Goal: Task Accomplishment & Management: Complete application form

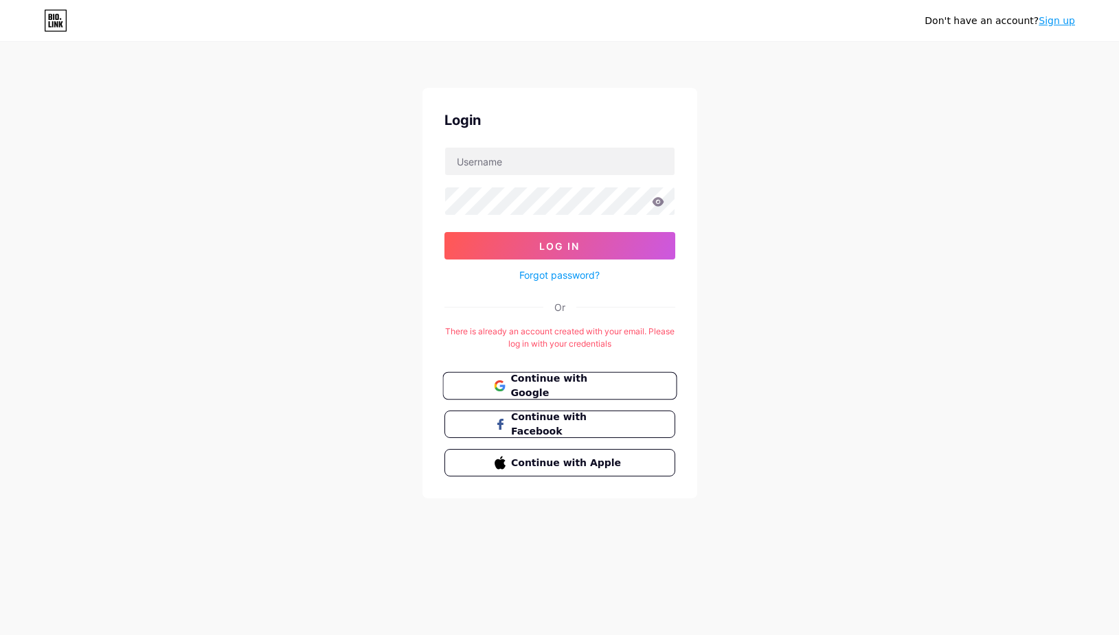
click at [576, 380] on span "Continue with Google" at bounding box center [567, 386] width 115 height 30
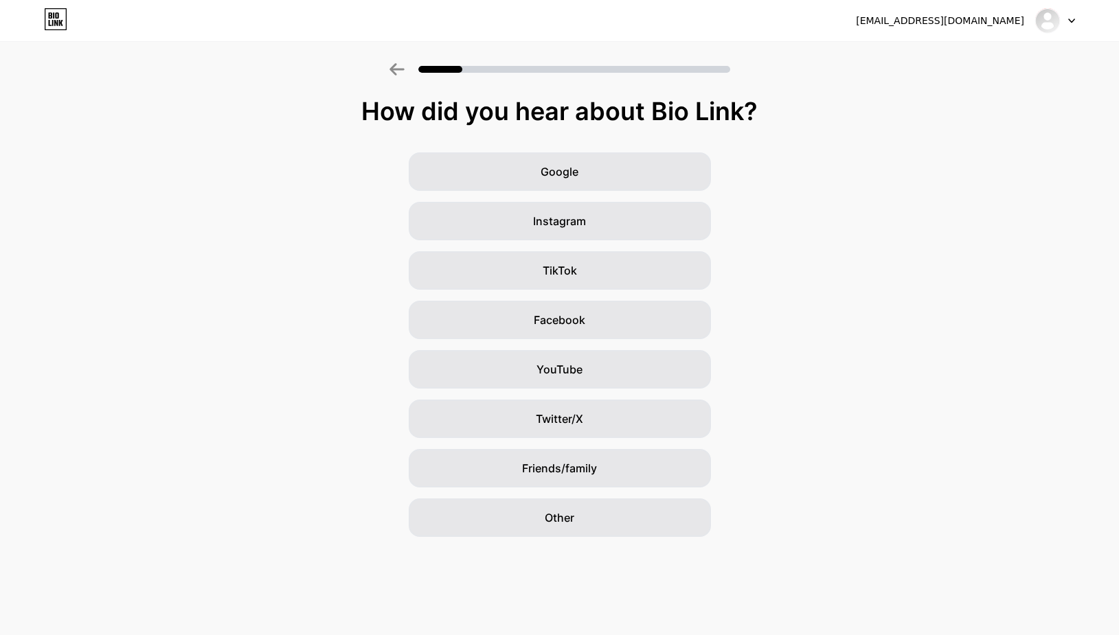
click at [1064, 20] on div at bounding box center [1055, 20] width 40 height 25
drag, startPoint x: 876, startPoint y: 280, endPoint x: 777, endPoint y: 352, distance: 121.4
click at [887, 298] on div "Google Instagram TikTok Facebook YouTube Twitter/X Friends/family Other" at bounding box center [559, 344] width 1119 height 385
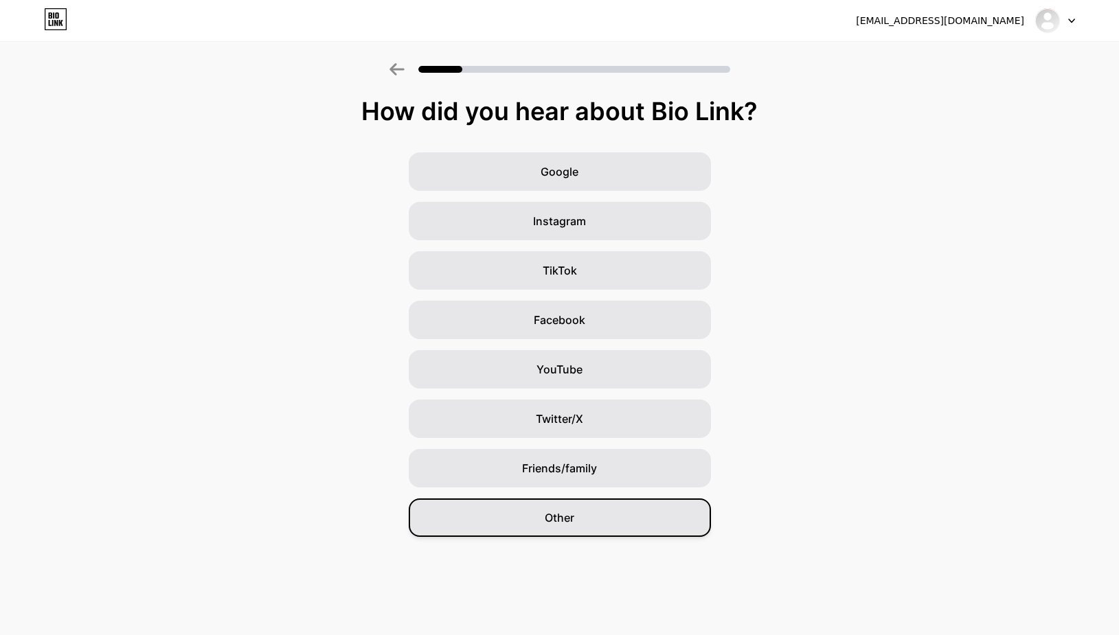
click at [560, 516] on span "Other" at bounding box center [560, 518] width 30 height 16
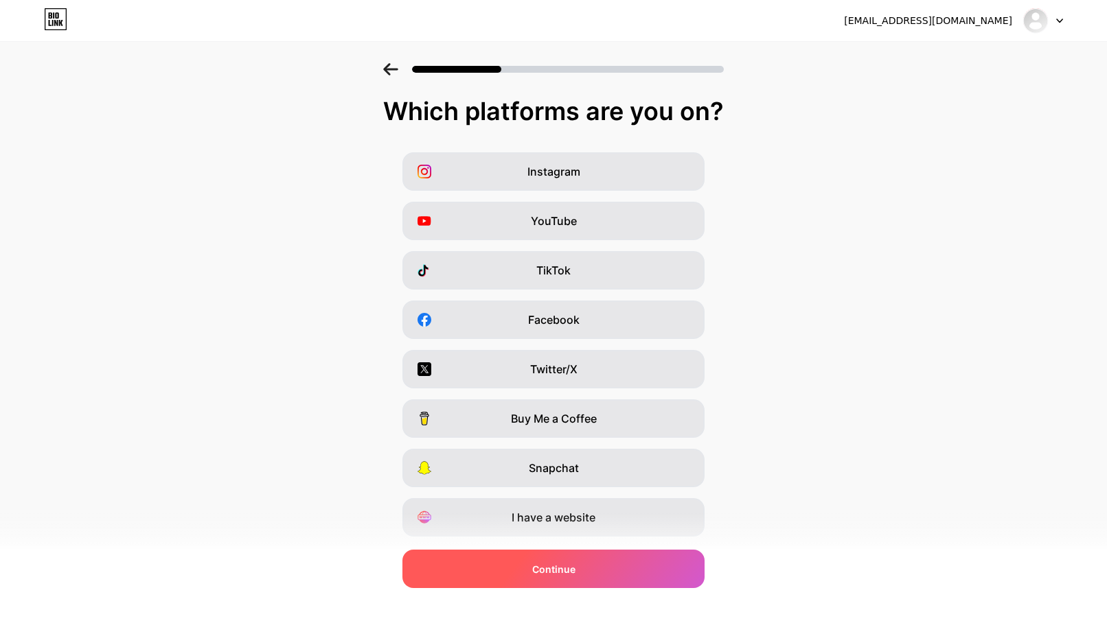
click at [596, 570] on div "Continue" at bounding box center [553, 569] width 302 height 38
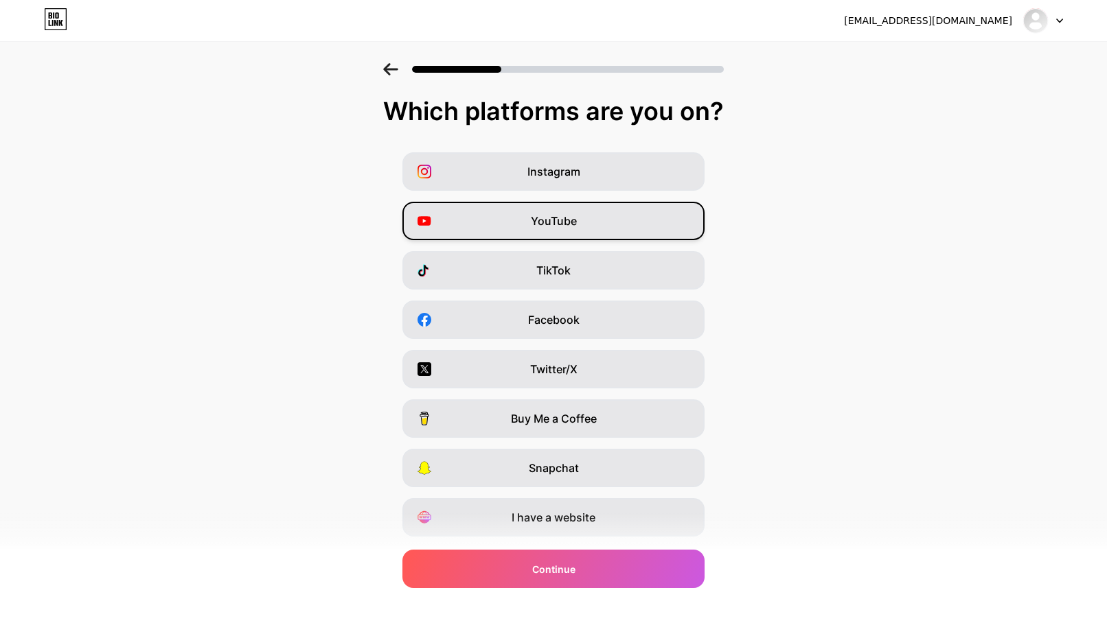
click at [592, 209] on div "YouTube" at bounding box center [553, 221] width 302 height 38
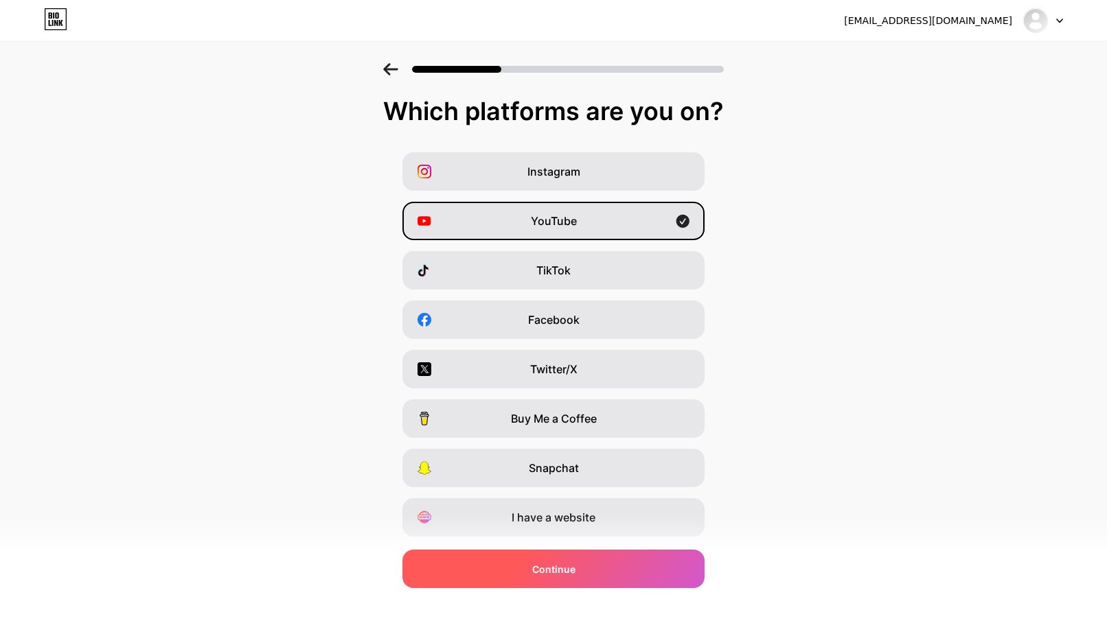
click at [552, 574] on span "Continue" at bounding box center [553, 569] width 43 height 14
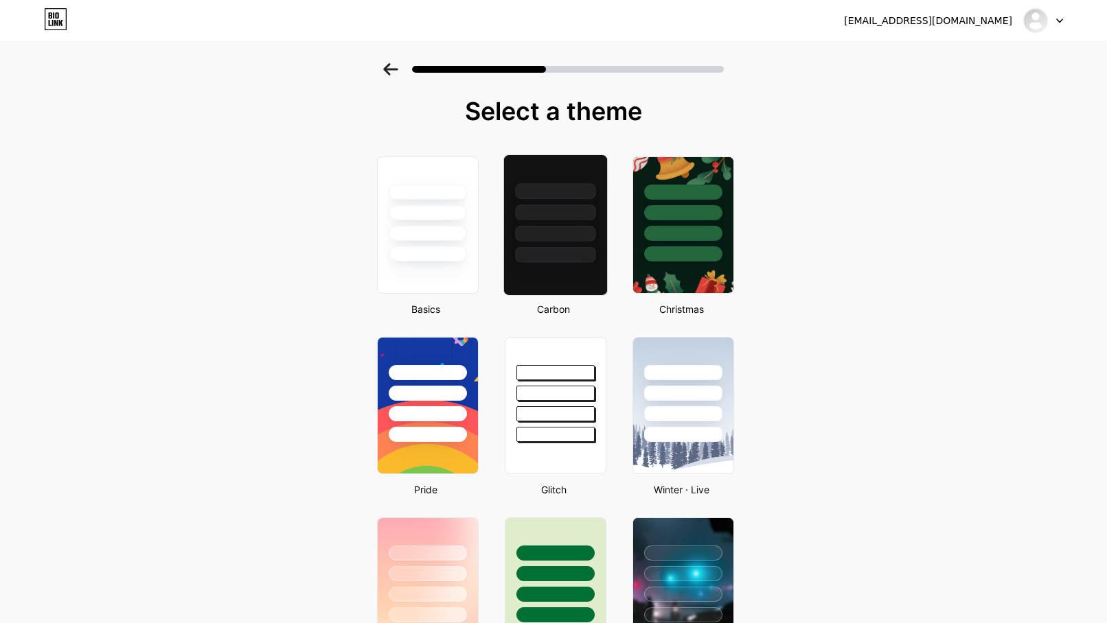
click at [593, 260] on div at bounding box center [555, 255] width 80 height 16
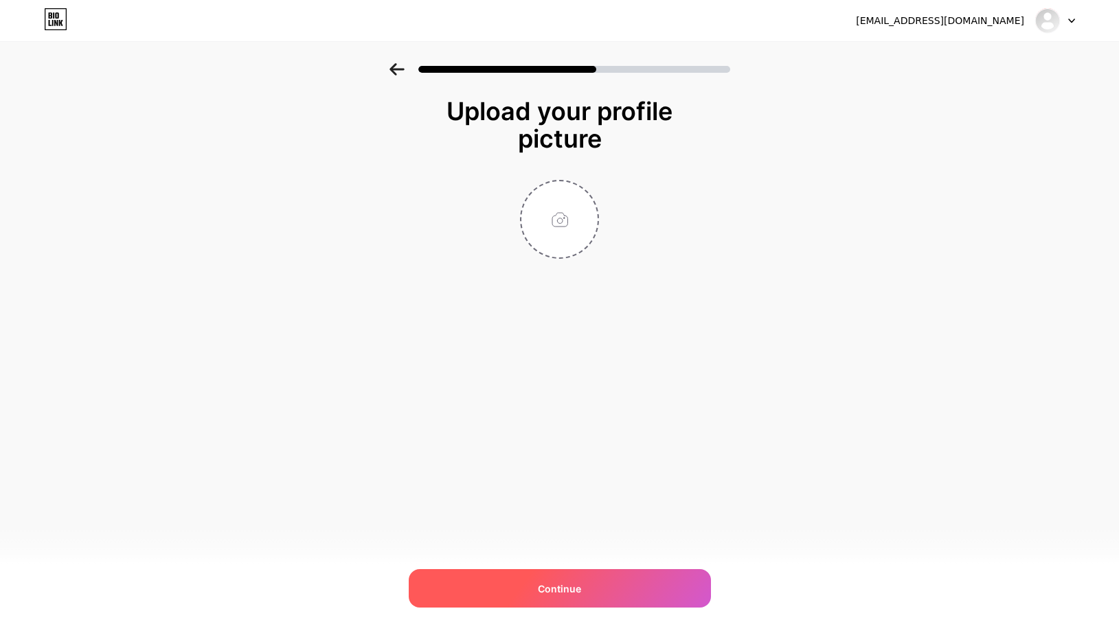
click at [597, 588] on div "Continue" at bounding box center [560, 588] width 302 height 38
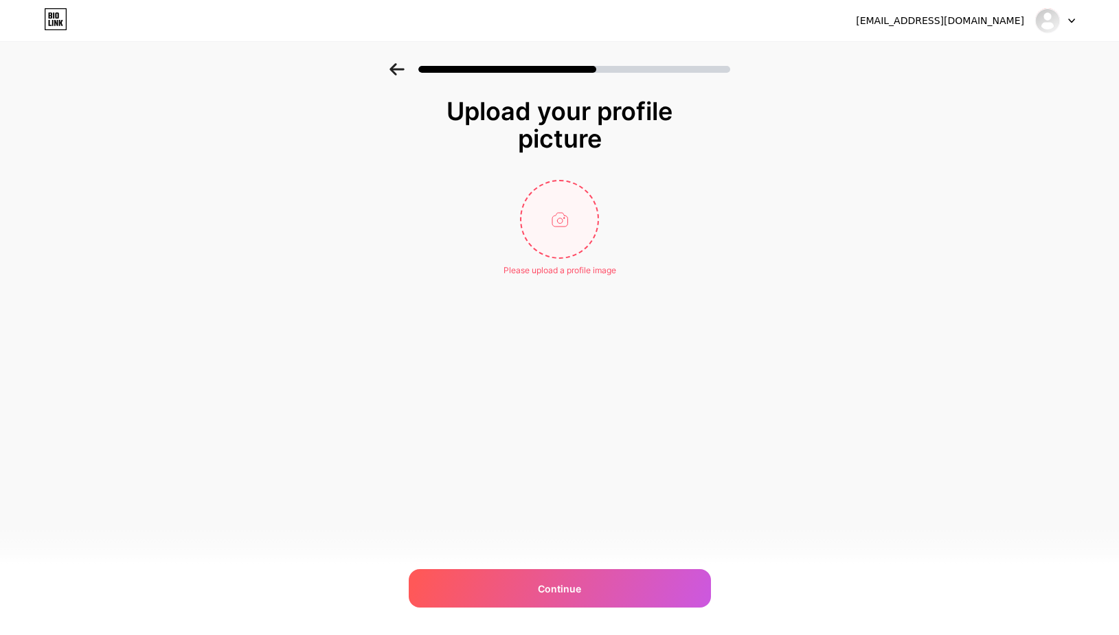
click at [537, 225] on input "file" at bounding box center [559, 219] width 76 height 76
type input "C:\fakepath\1232131306df.gif"
click at [591, 187] on circle at bounding box center [590, 190] width 15 height 15
click at [553, 185] on input "file" at bounding box center [559, 219] width 76 height 76
type input "C:\fakepath\_#HLavender•.jpg"
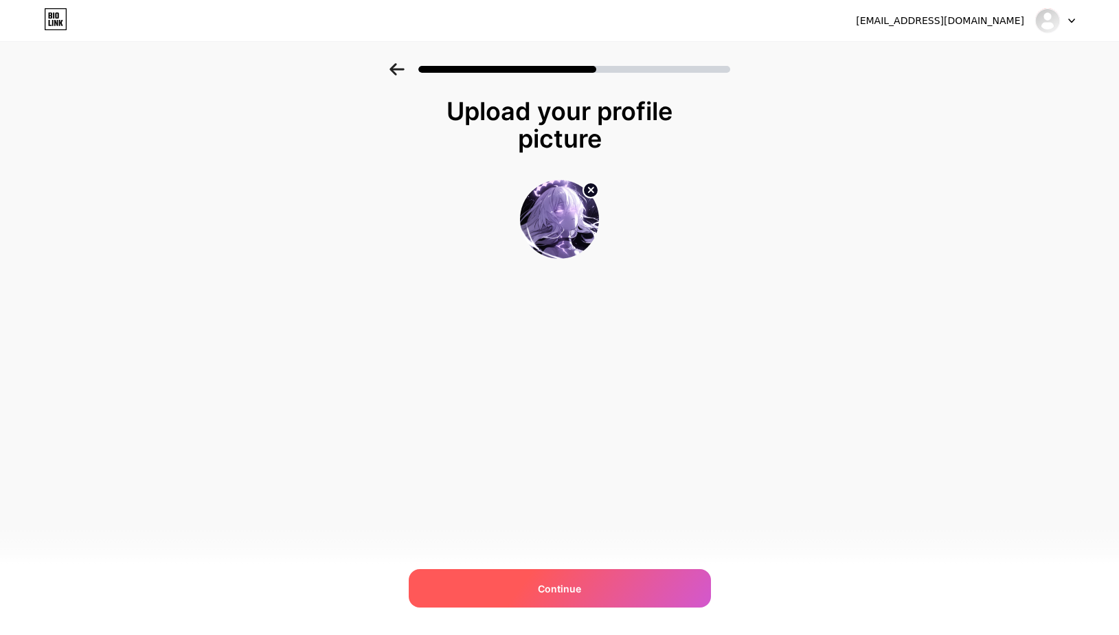
click at [619, 595] on div "Continue" at bounding box center [560, 588] width 302 height 38
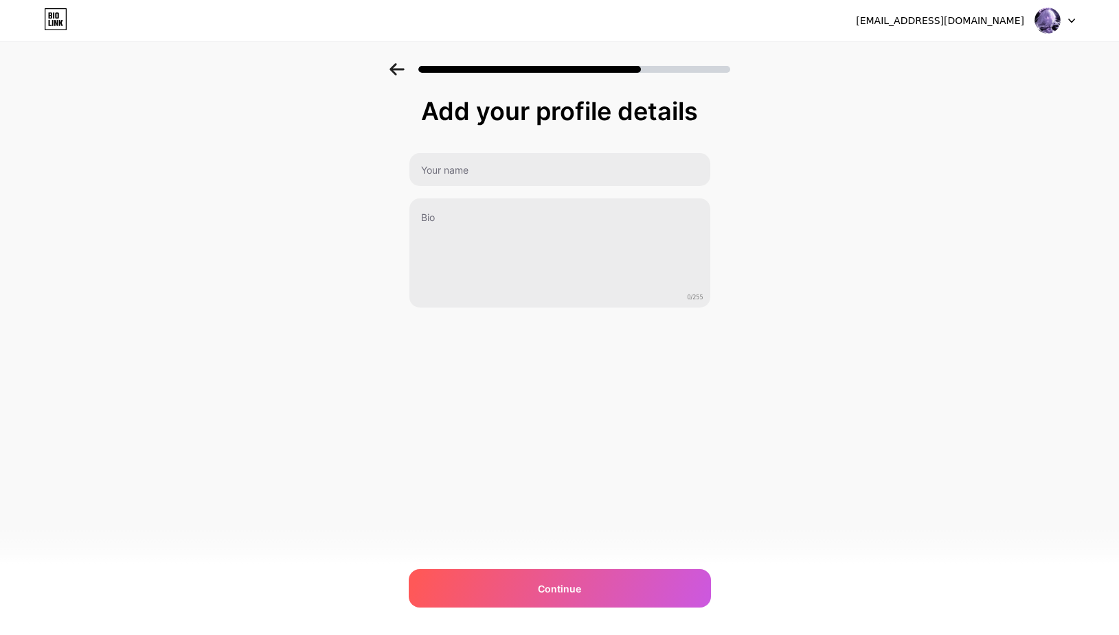
click at [552, 187] on div "0/255" at bounding box center [560, 230] width 302 height 156
click at [556, 179] on input "text" at bounding box center [559, 169] width 301 height 33
type input "wedwd"
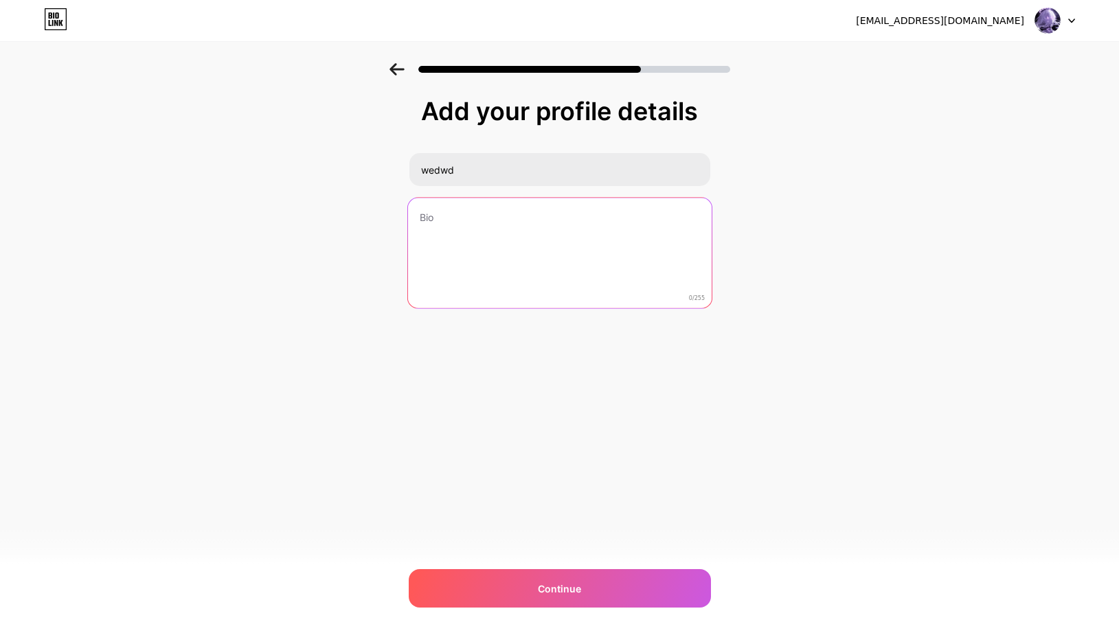
click at [540, 287] on textarea at bounding box center [559, 254] width 304 height 112
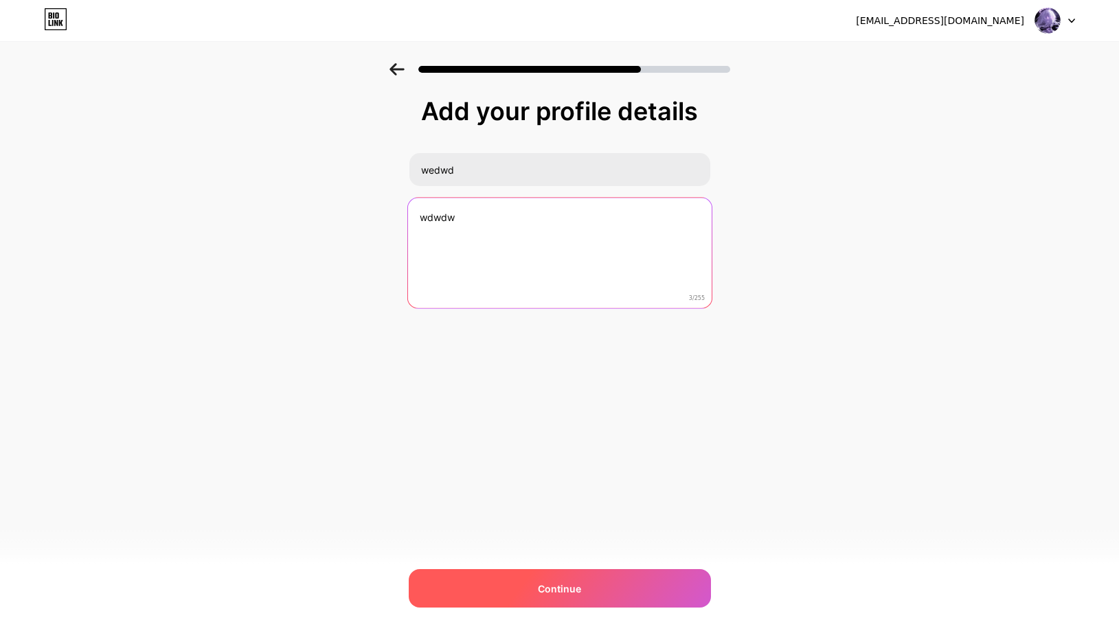
type textarea "wdwdw"
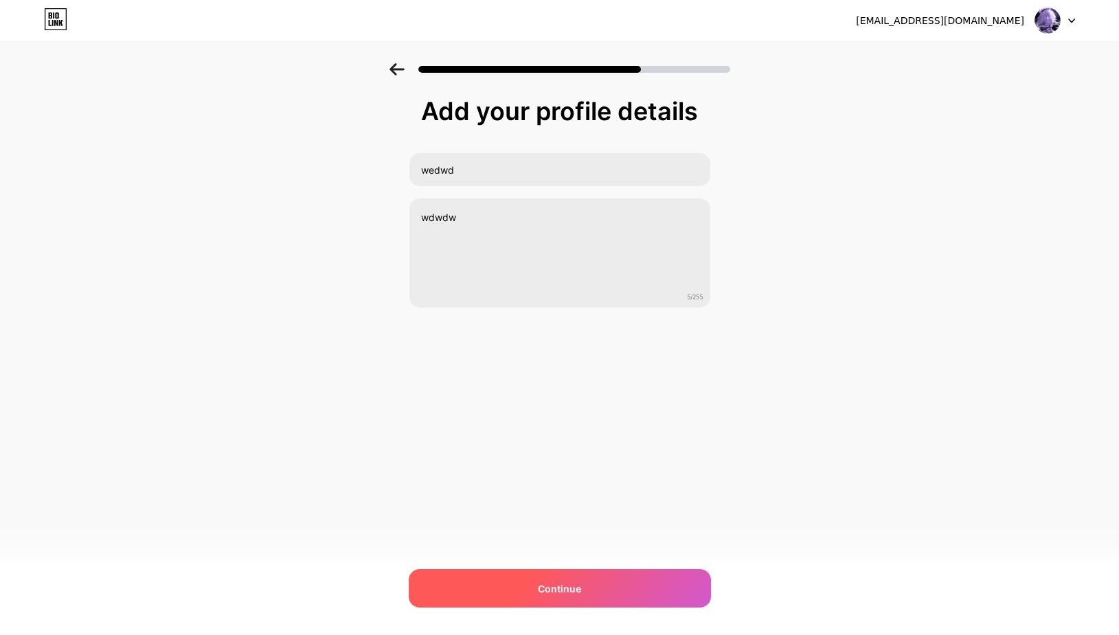
click at [560, 574] on div "Continue" at bounding box center [560, 588] width 302 height 38
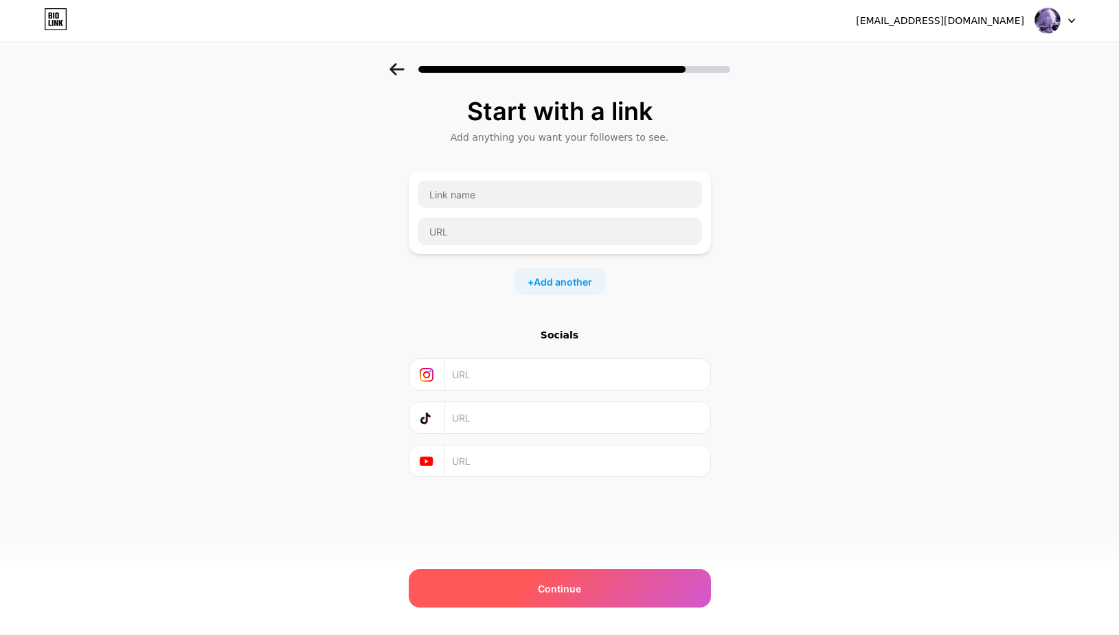
click at [544, 580] on div "Continue" at bounding box center [560, 588] width 302 height 38
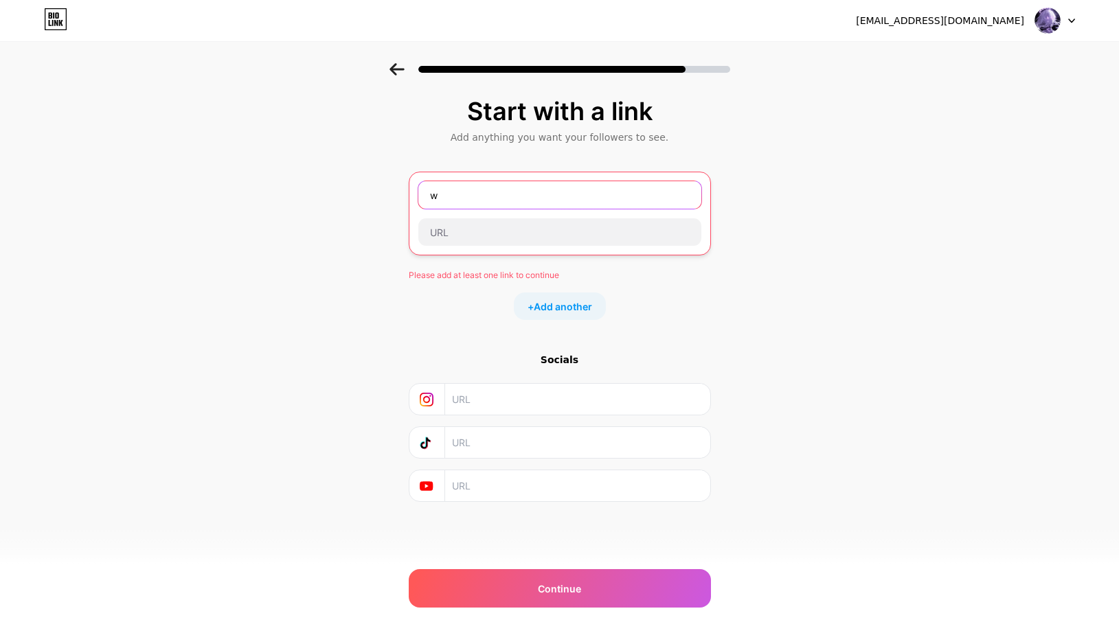
click at [625, 207] on input "w" at bounding box center [559, 194] width 283 height 27
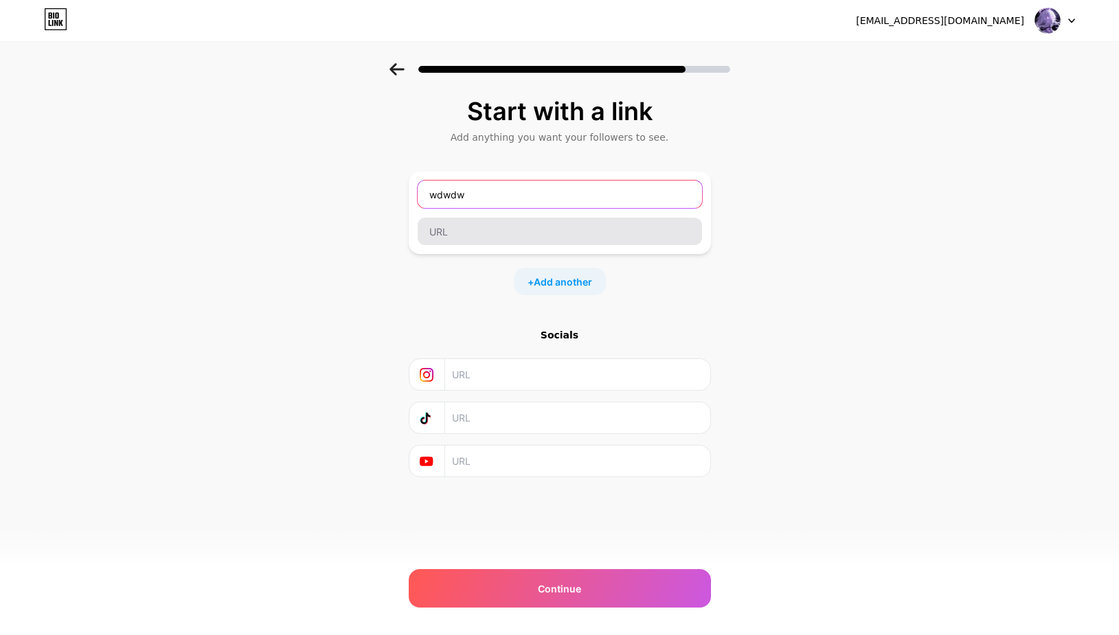
type input "wdwdw"
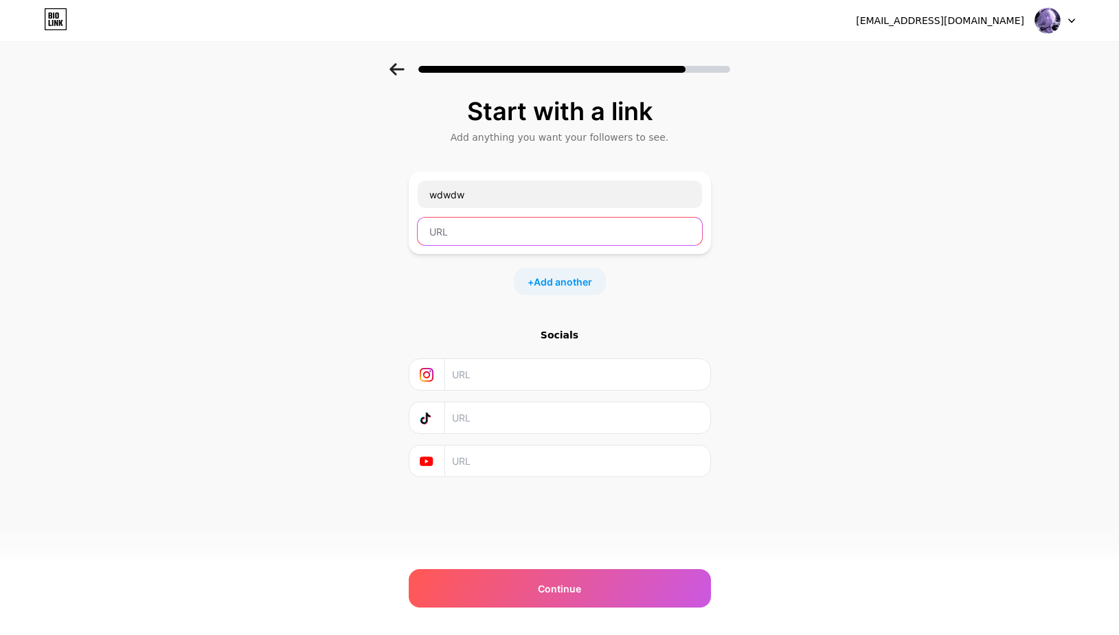
click at [593, 240] on input "text" at bounding box center [559, 231] width 284 height 27
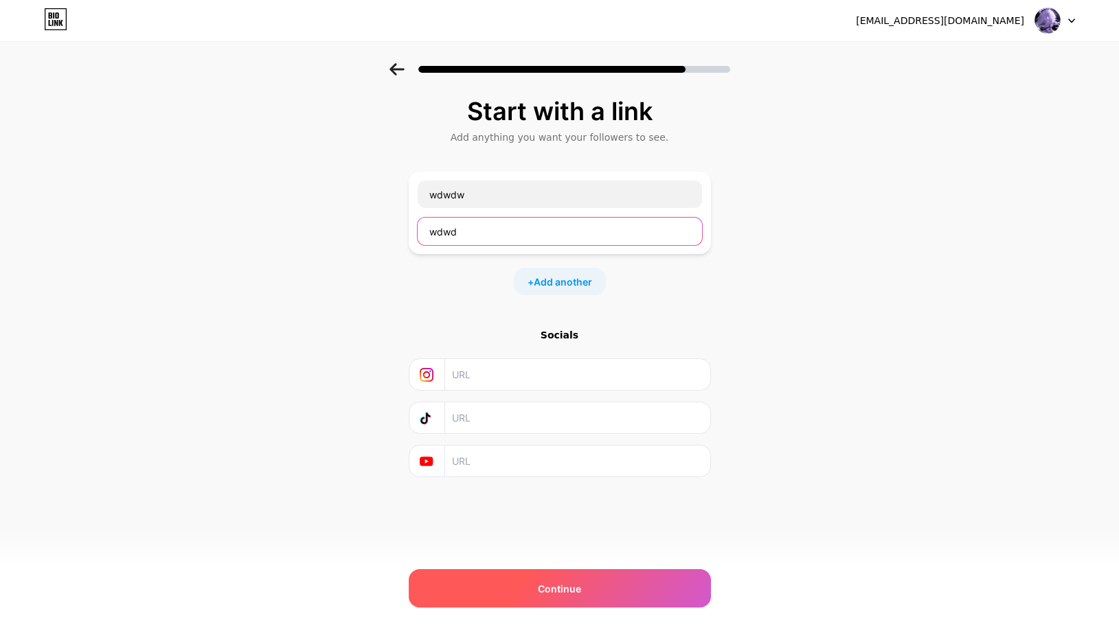
type input "wdwd"
click at [554, 583] on span "Continue" at bounding box center [559, 589] width 43 height 14
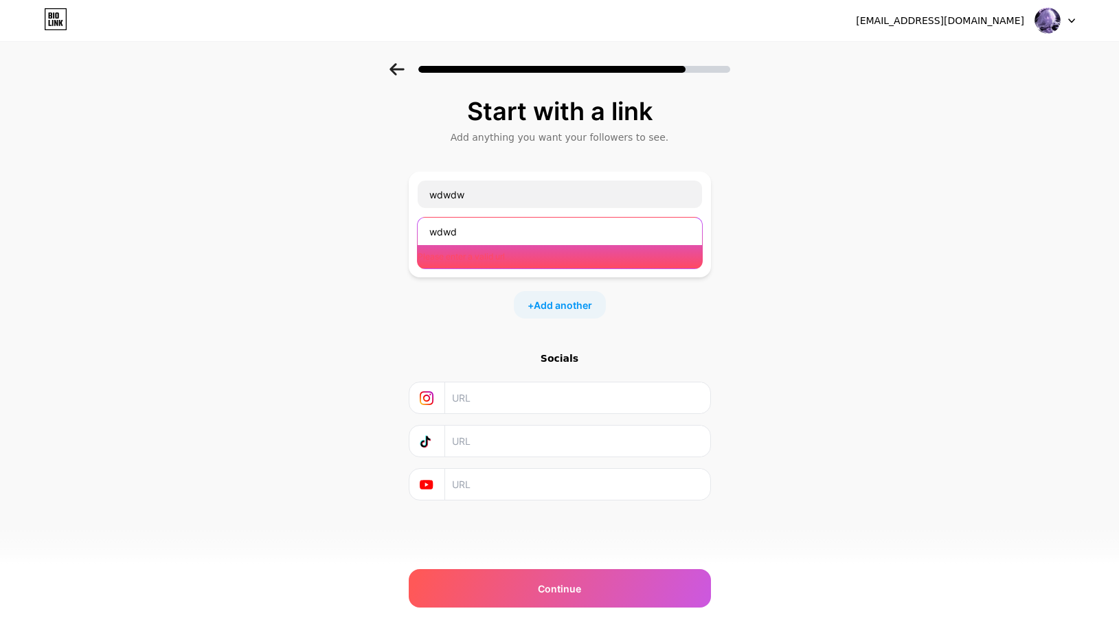
click at [553, 233] on input "wdwd" at bounding box center [559, 231] width 284 height 27
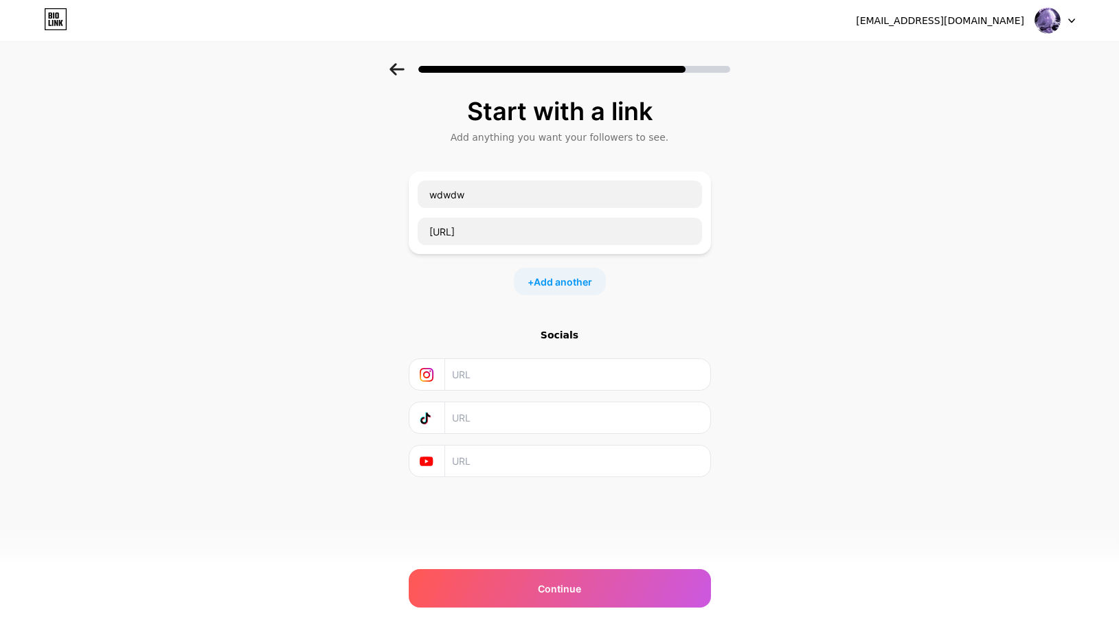
click at [581, 619] on div "pavelvodocnikov@gmail.com Logout Link Copied Start with a link Add anything you…" at bounding box center [559, 317] width 1119 height 635
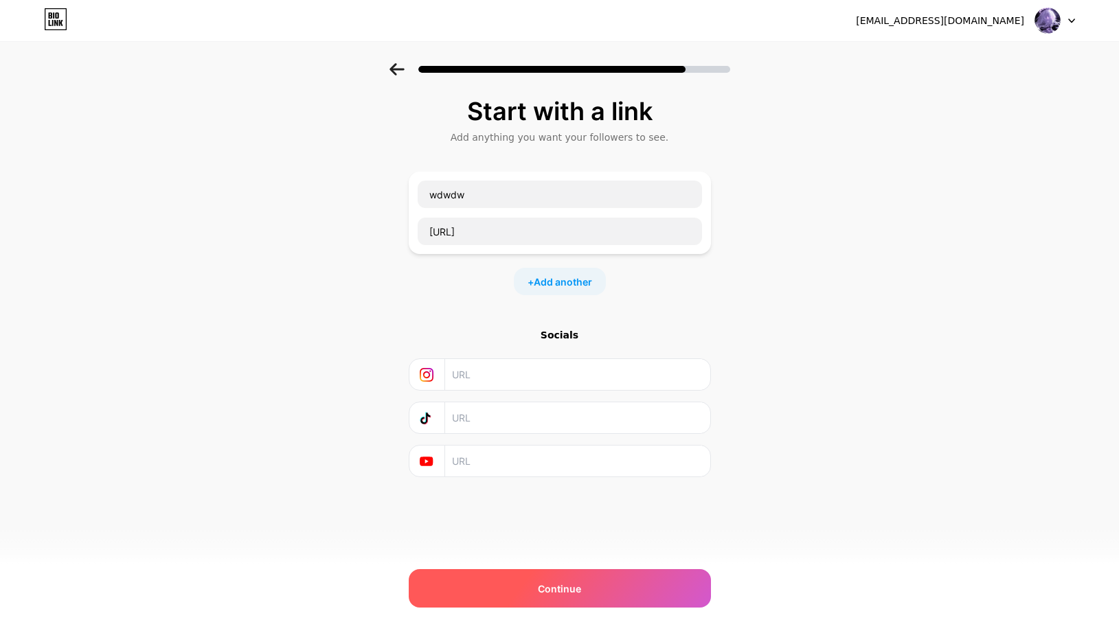
click at [599, 580] on div "Continue" at bounding box center [560, 588] width 302 height 38
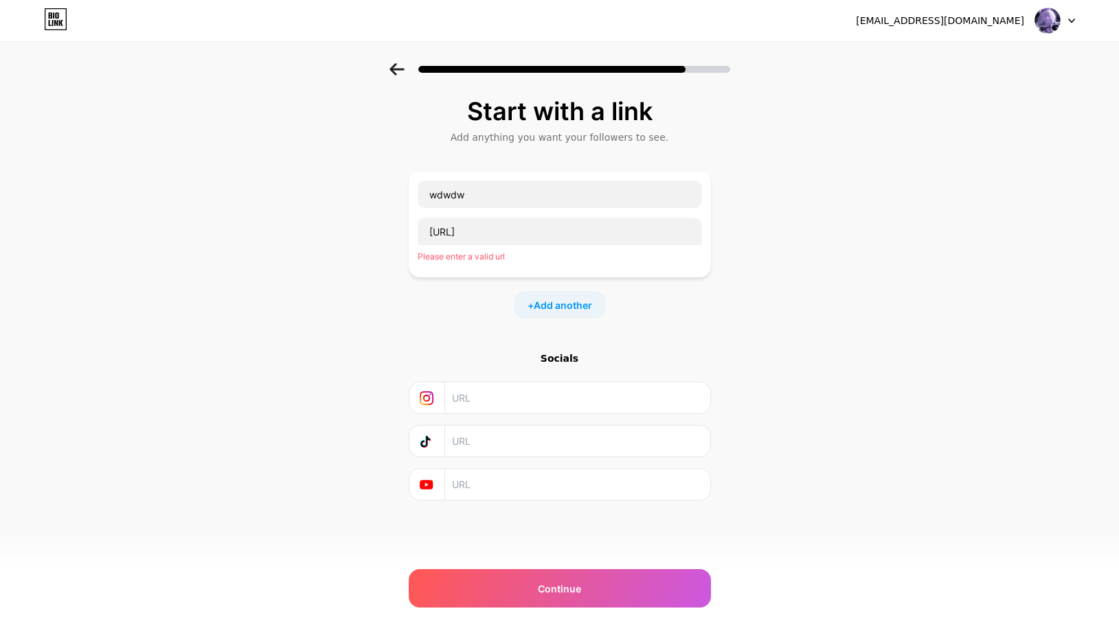
click at [558, 245] on div "https://wdwd Please enter a valid url" at bounding box center [560, 243] width 286 height 52
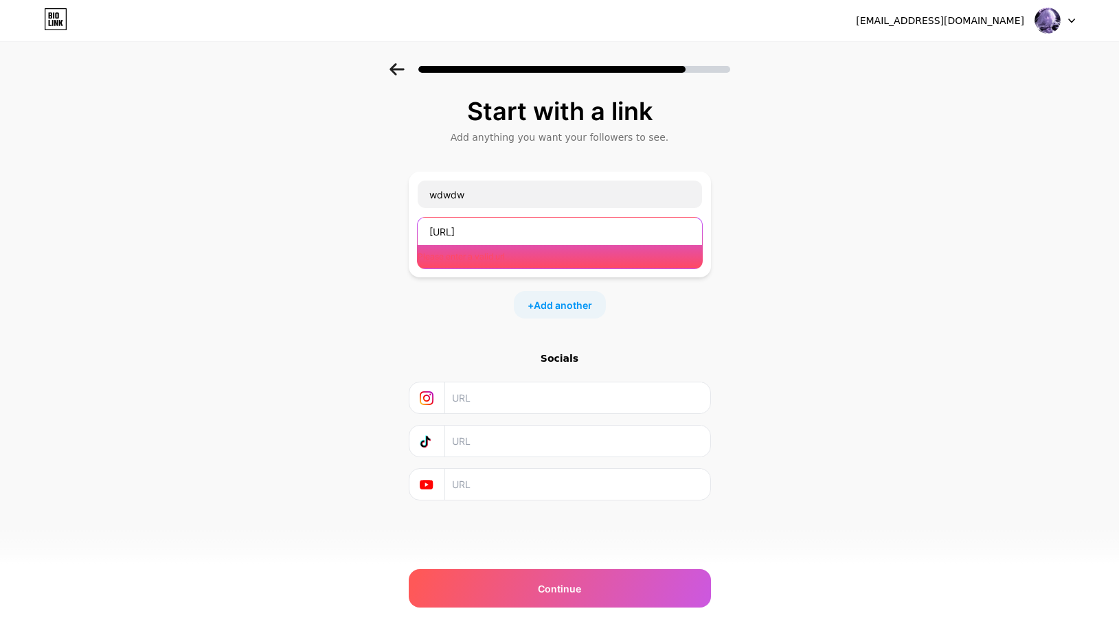
click at [483, 236] on input "https://wdwd" at bounding box center [559, 231] width 284 height 27
click at [461, 233] on input "https://wdwd" at bounding box center [559, 231] width 284 height 27
drag, startPoint x: 520, startPoint y: 232, endPoint x: 528, endPoint y: 229, distance: 8.3
click at [523, 231] on input "https://wdwd" at bounding box center [559, 231] width 284 height 27
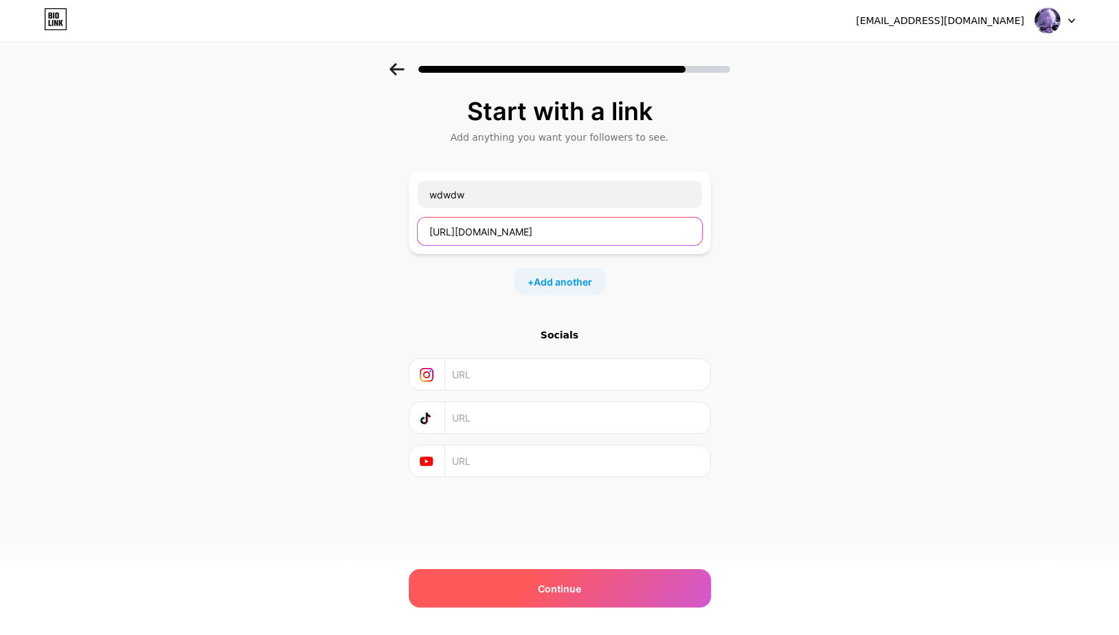
type input "https://wd.com"
click at [534, 591] on div "Continue" at bounding box center [560, 588] width 302 height 38
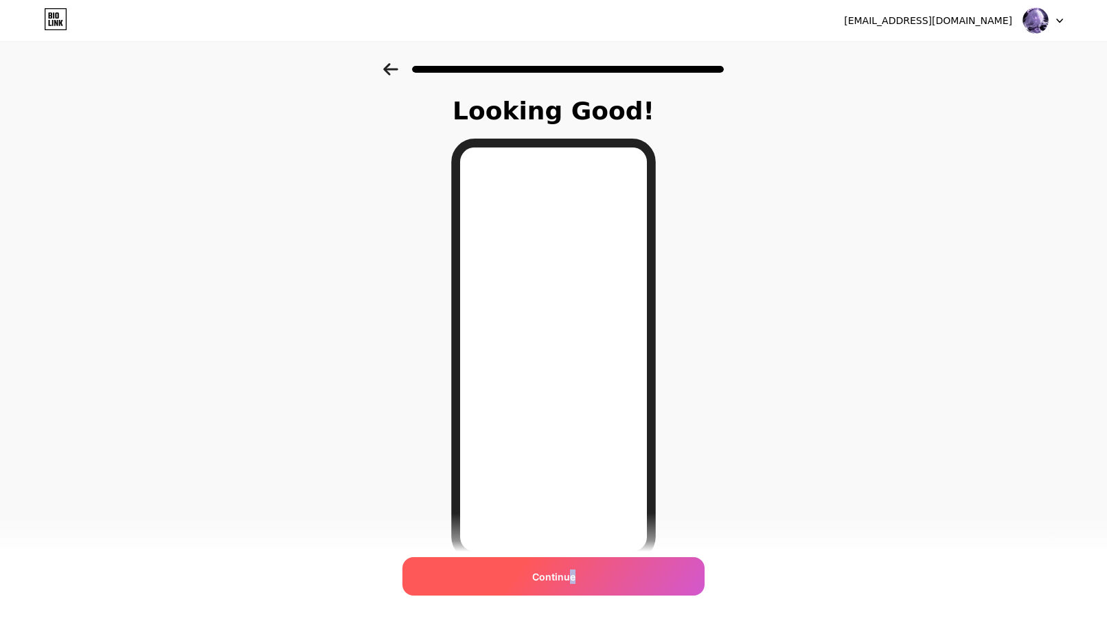
click at [575, 578] on span "Continue" at bounding box center [553, 577] width 43 height 14
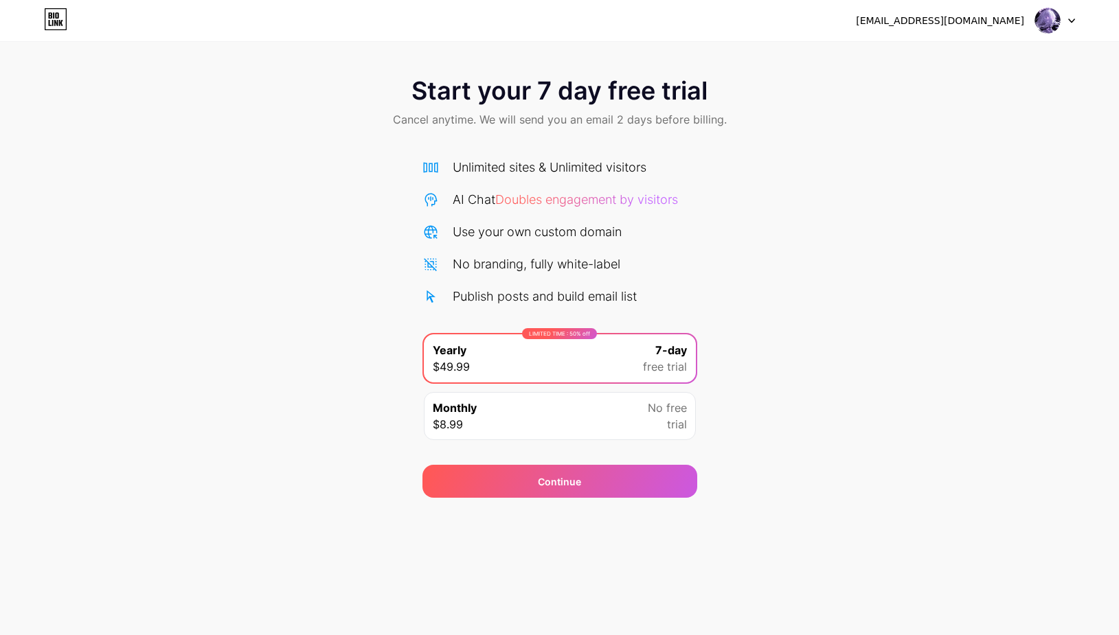
click at [1055, 19] on img at bounding box center [1047, 21] width 26 height 26
click at [713, 99] on div "Start your 7 day free trial Cancel anytime. We will send you an email 2 days be…" at bounding box center [559, 103] width 1119 height 81
click at [56, 19] on icon at bounding box center [55, 19] width 23 height 22
click at [49, 24] on icon at bounding box center [50, 23] width 3 height 6
click at [904, 335] on div "Start your 7 day free trial Cancel anytime. We will send you an email 2 days be…" at bounding box center [559, 280] width 1119 height 435
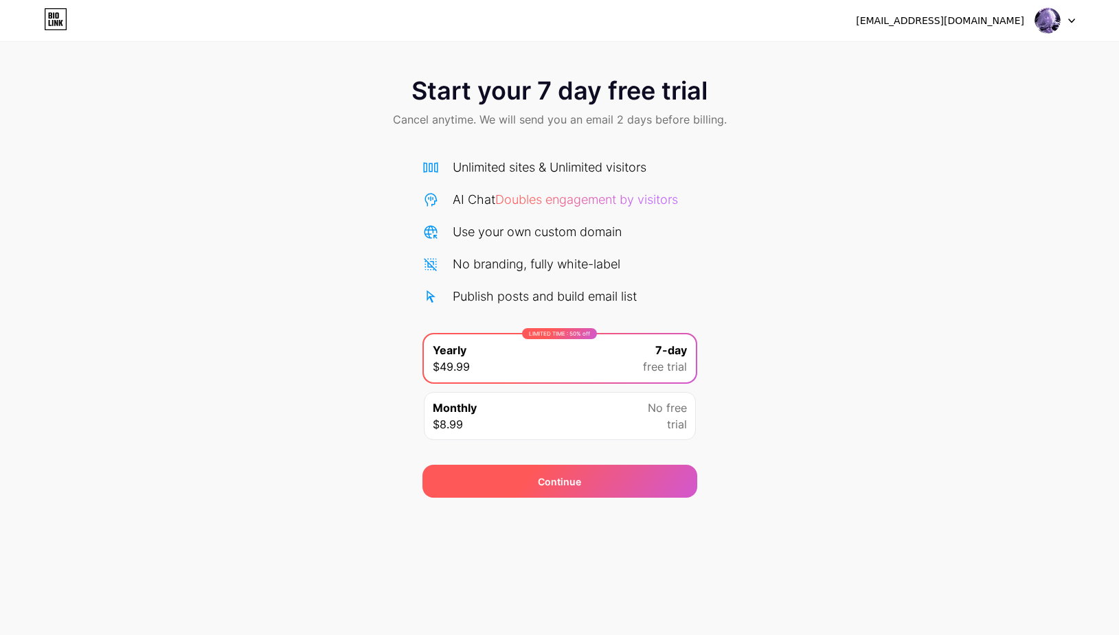
click at [603, 479] on div "Continue" at bounding box center [559, 481] width 275 height 33
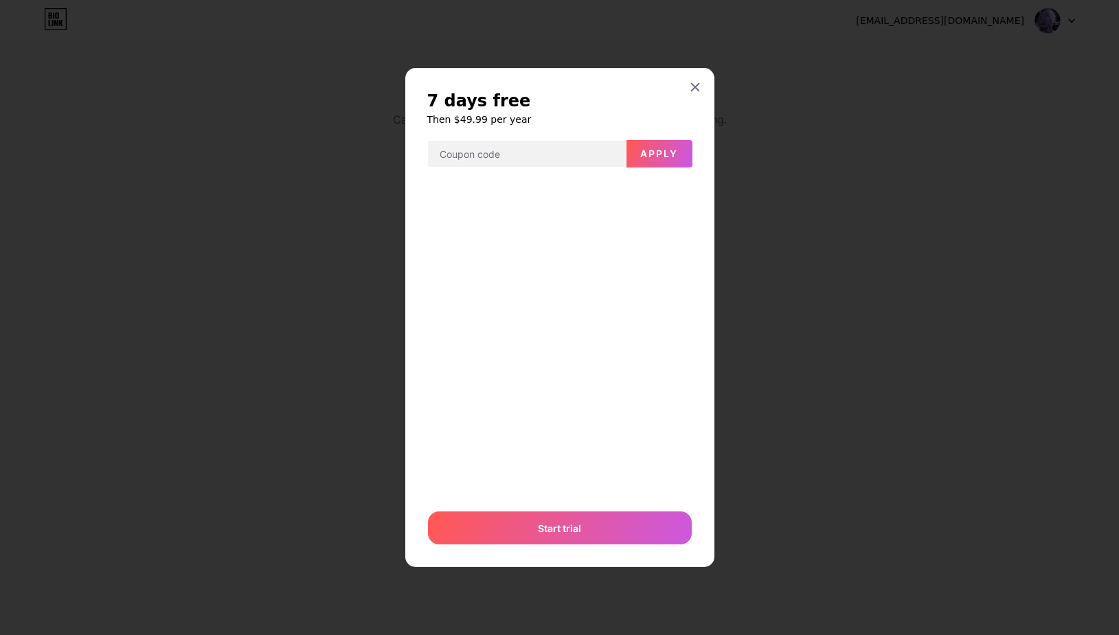
click at [794, 172] on div at bounding box center [559, 317] width 1119 height 635
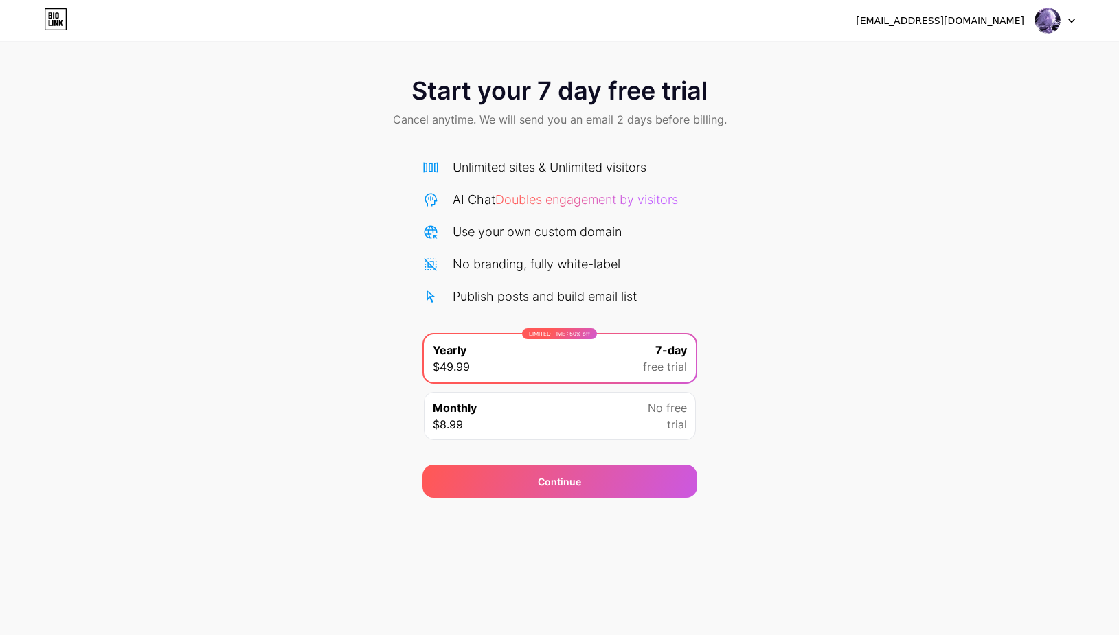
click at [575, 411] on div "Monthly $8.99 No free trial" at bounding box center [560, 416] width 272 height 48
click at [590, 382] on div "LIMITED TIME : 50% off Yearly $49.99 7-day free trial" at bounding box center [560, 358] width 272 height 48
click at [607, 370] on div "LIMITED TIME : 50% off Yearly $49.99 7-day free trial" at bounding box center [560, 358] width 272 height 48
click at [874, 355] on div "Start your 7 day free trial Cancel anytime. We will send you an email 2 days be…" at bounding box center [559, 280] width 1119 height 435
